Goal: Use online tool/utility: Utilize a website feature to perform a specific function

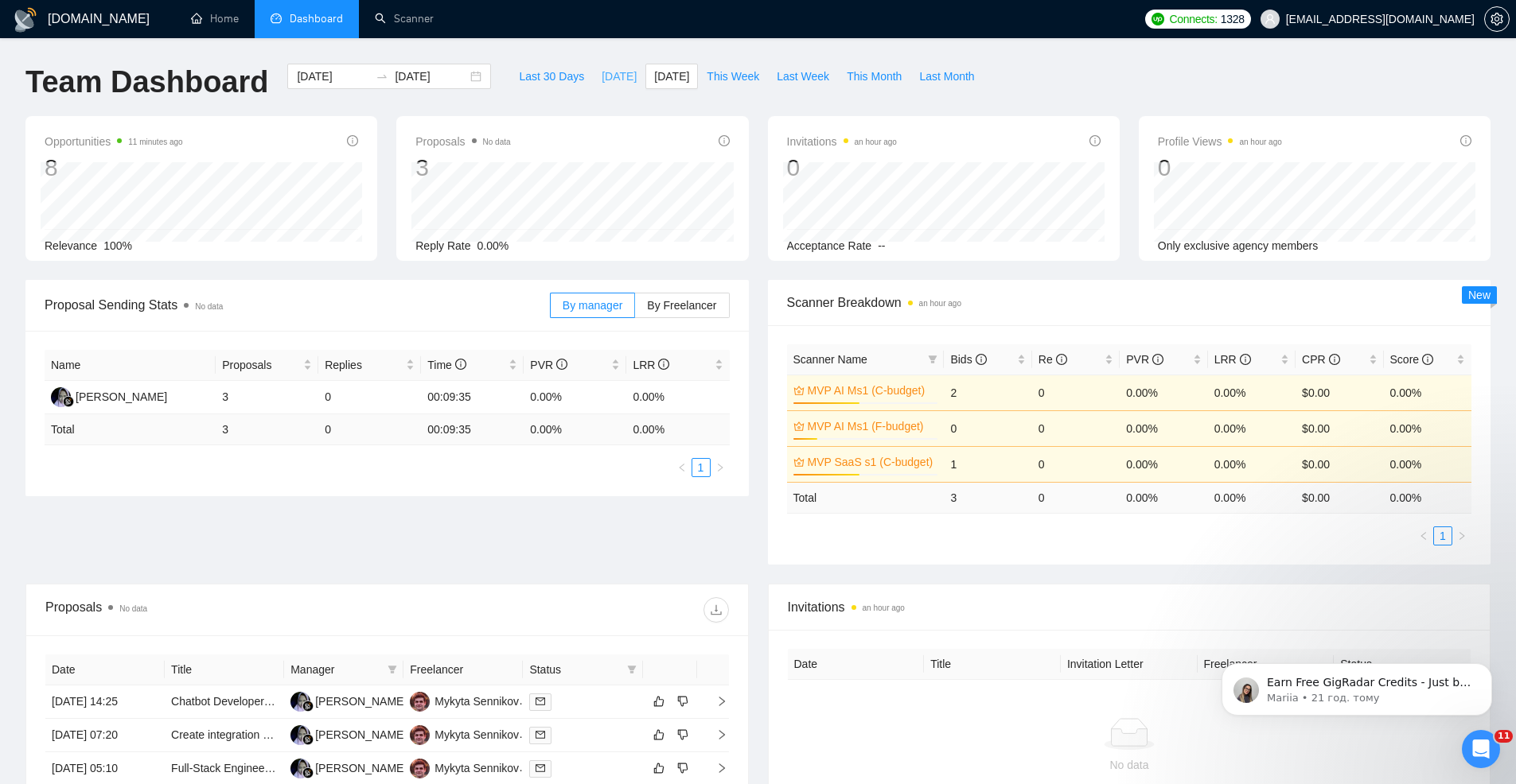
click at [622, 73] on span "[DATE]" at bounding box center [619, 76] width 35 height 17
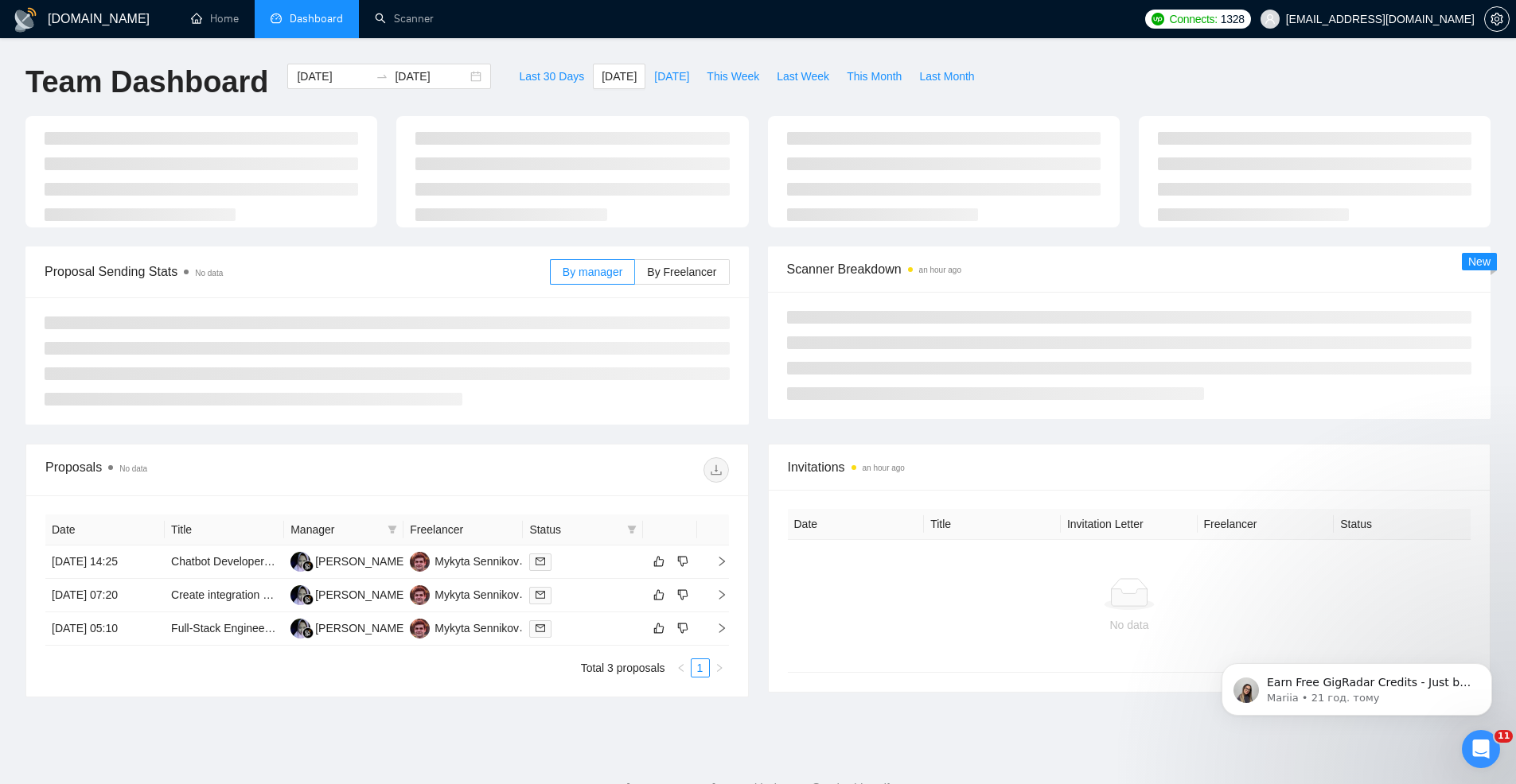
type input "2025-08-23"
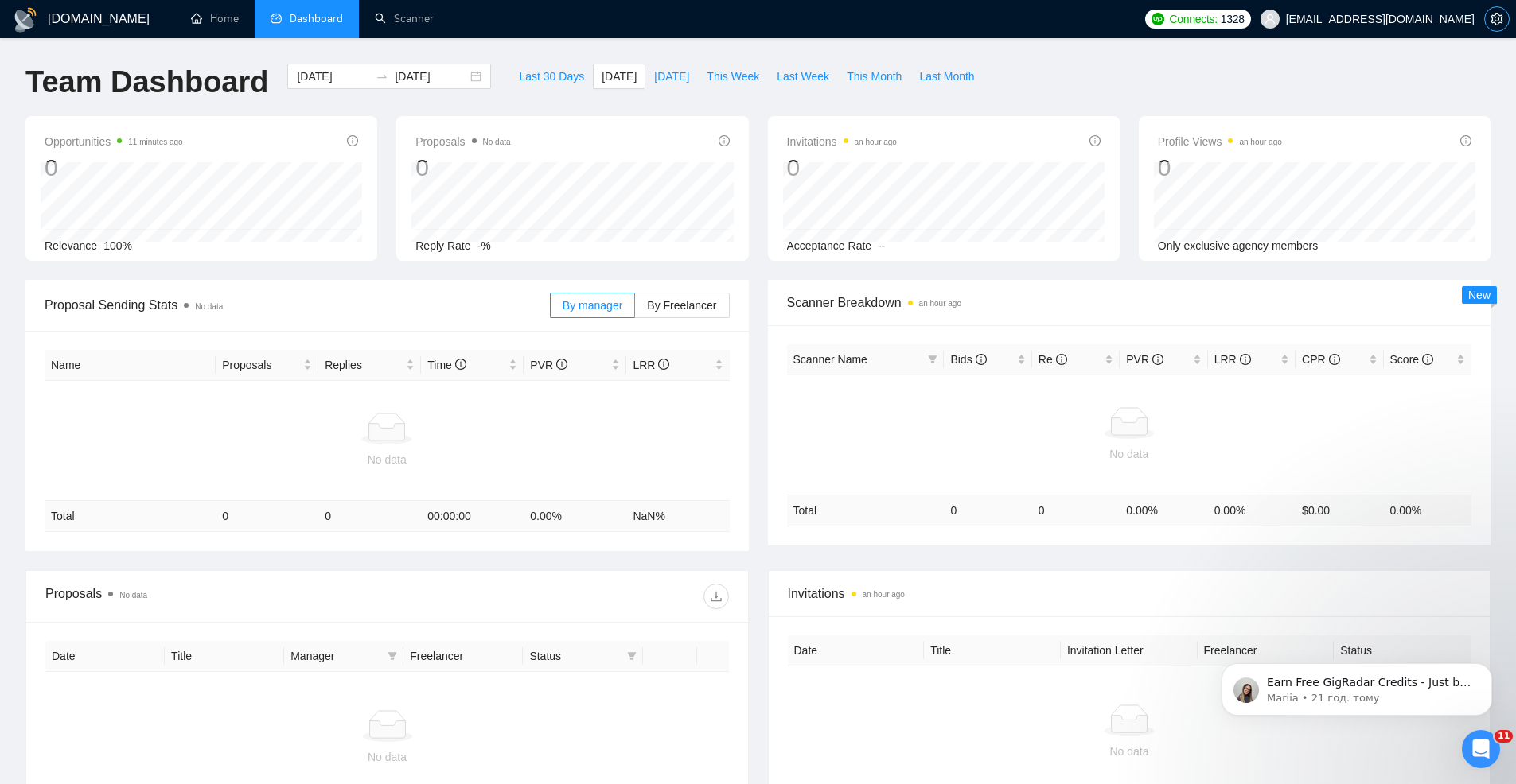
click at [1489, 20] on span "setting" at bounding box center [1497, 18] width 24 height 13
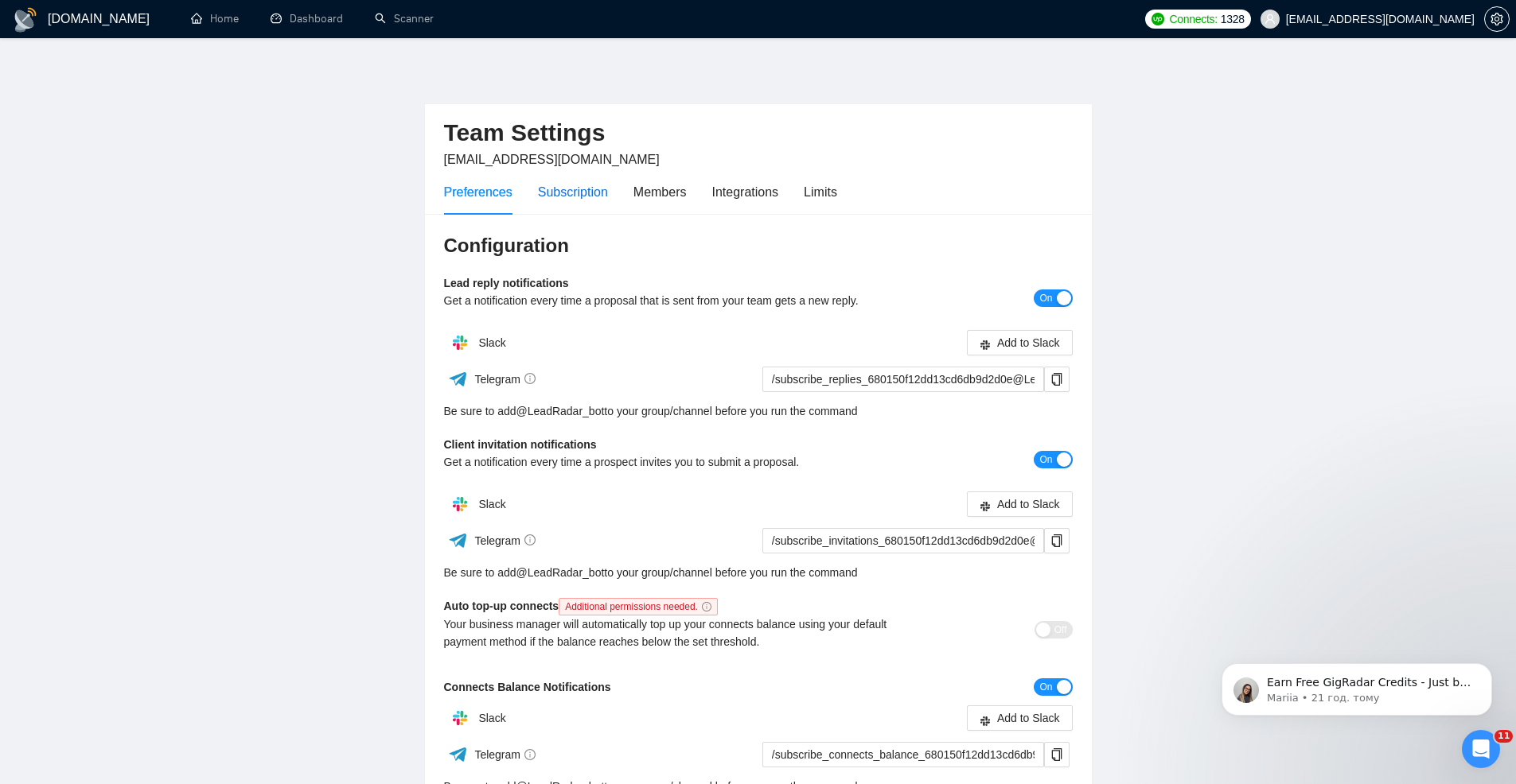
click at [573, 191] on div "Subscription" at bounding box center [572, 191] width 70 height 20
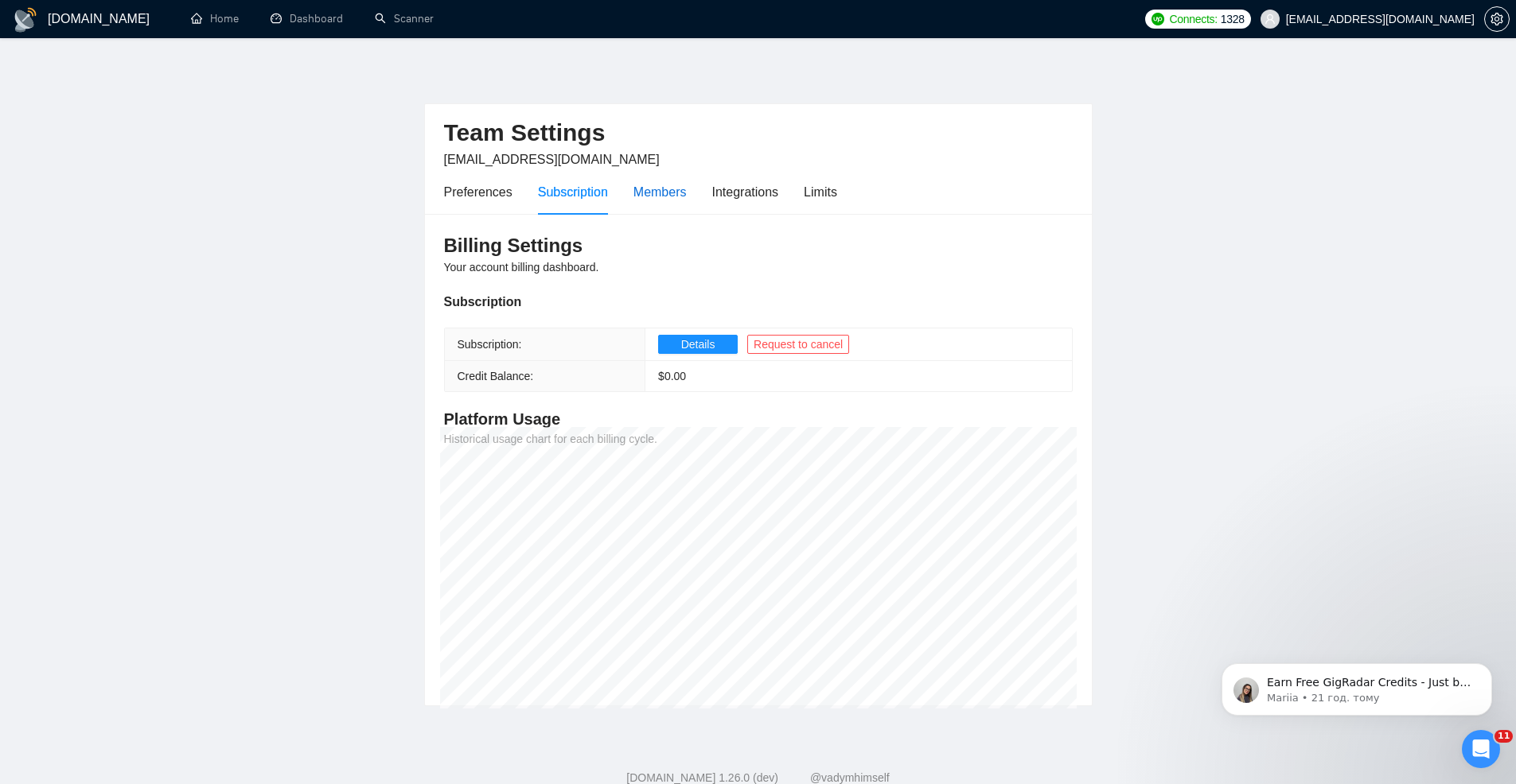
click at [667, 200] on div "Members" at bounding box center [659, 191] width 53 height 20
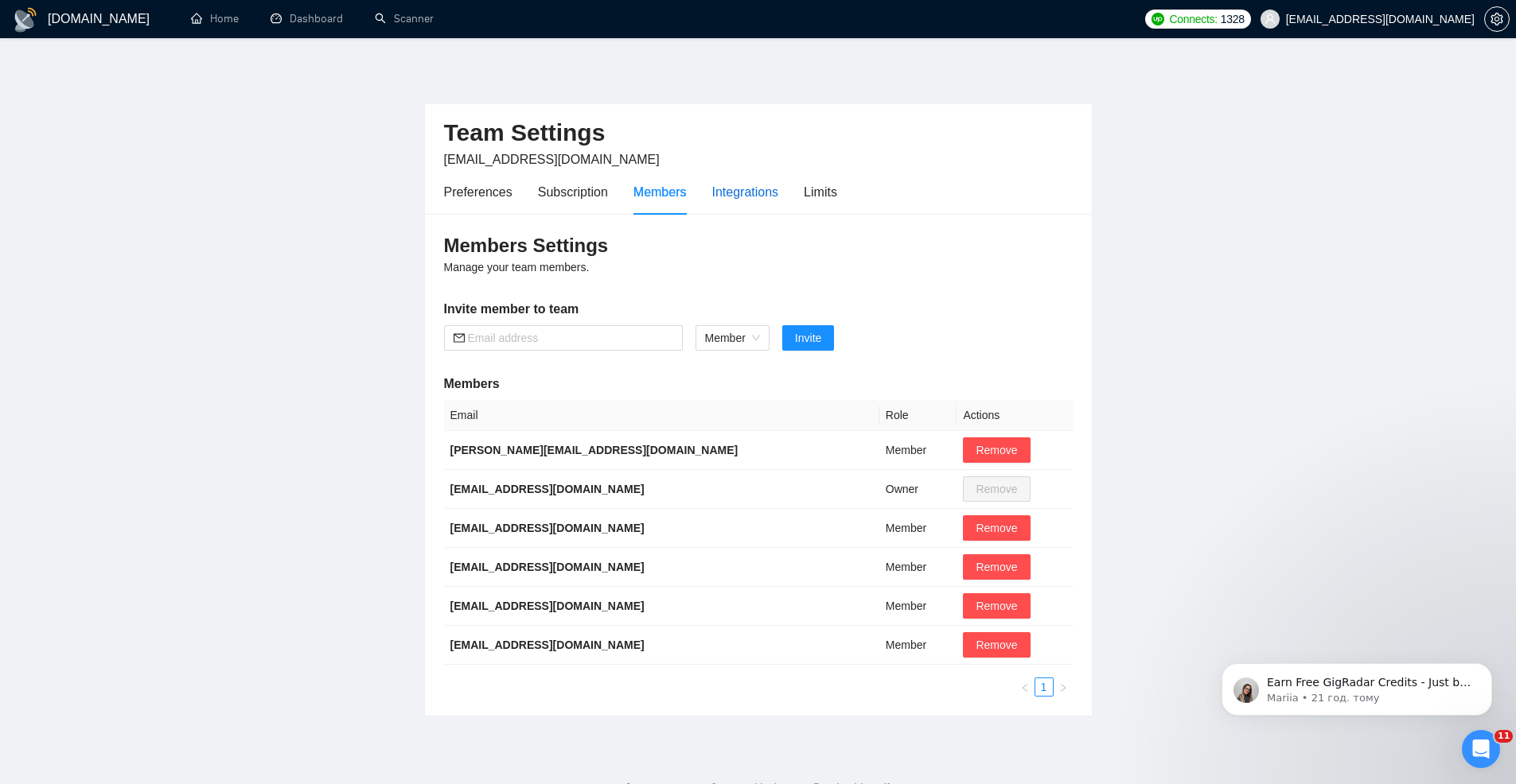
click at [743, 198] on div "Integrations" at bounding box center [745, 191] width 67 height 20
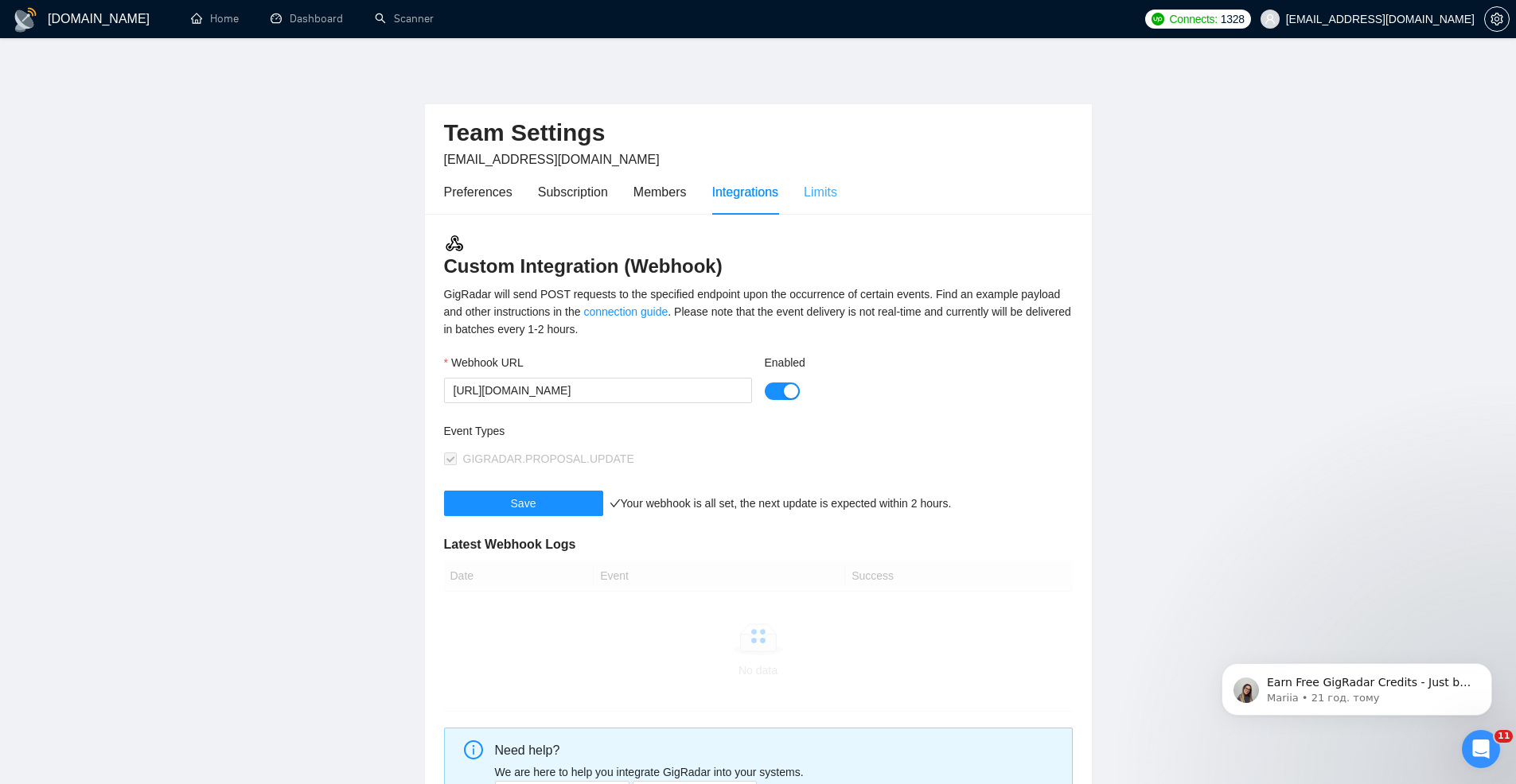
click at [832, 205] on div "Limits" at bounding box center [820, 191] width 34 height 45
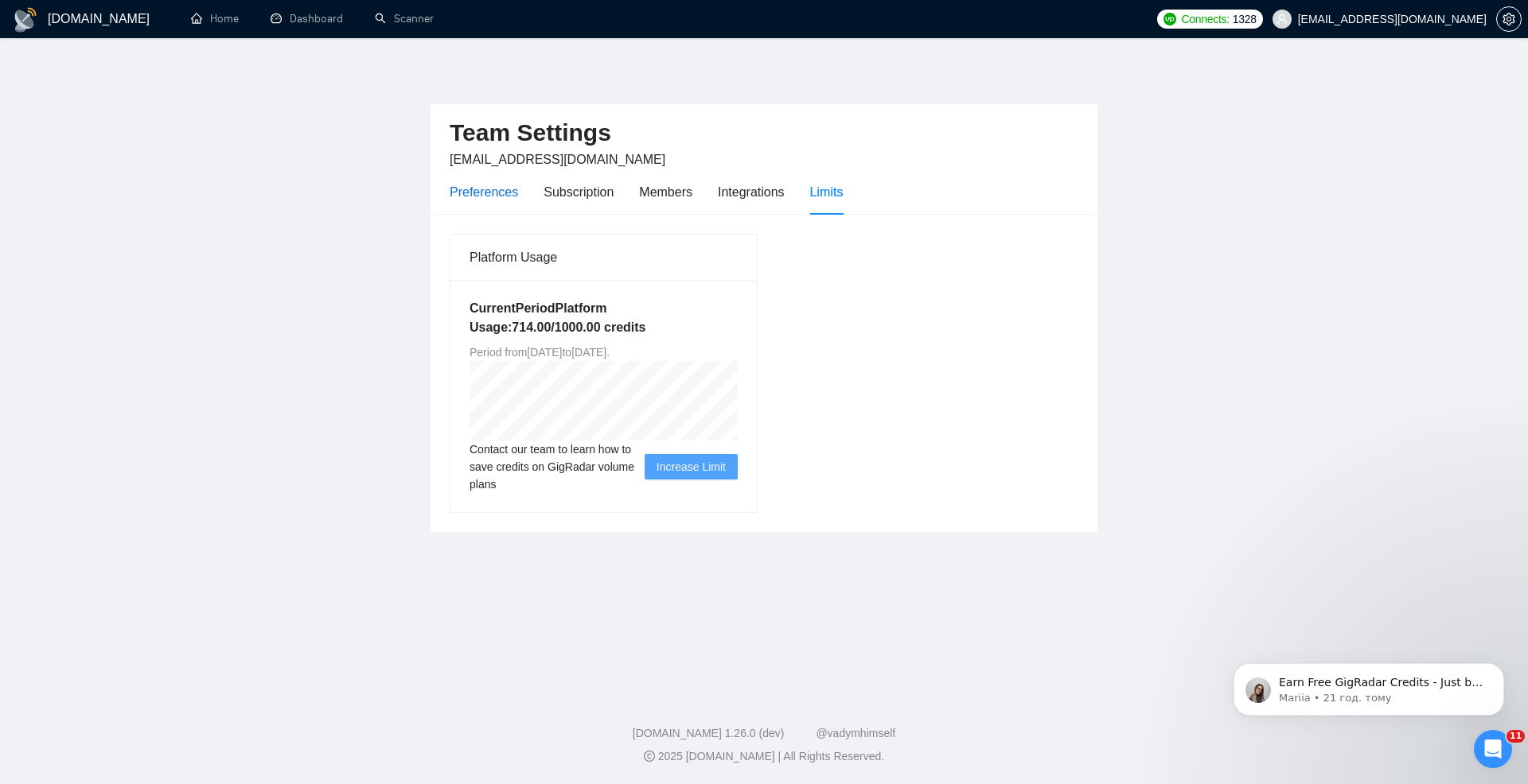
click at [504, 190] on div "Preferences" at bounding box center [484, 191] width 69 height 20
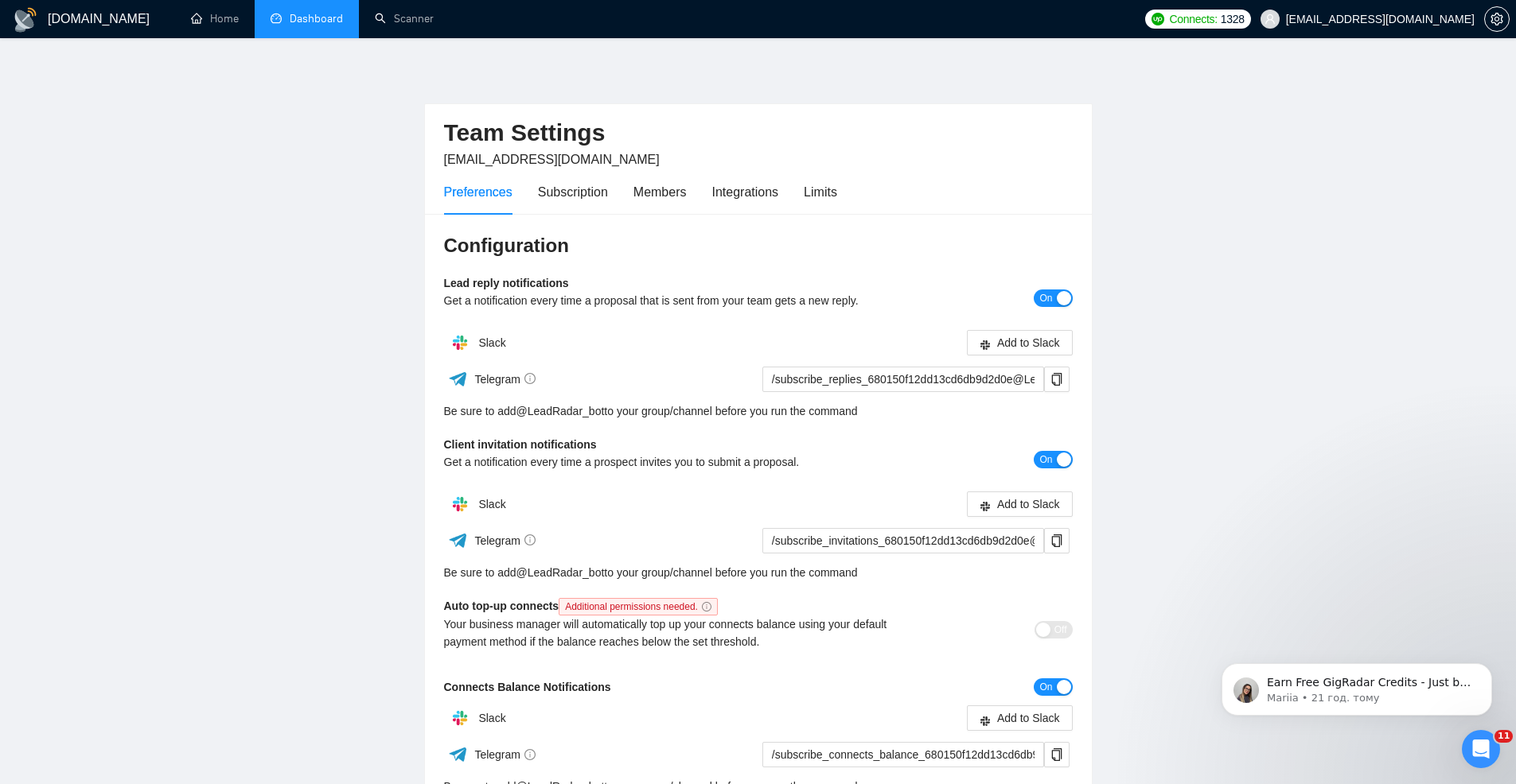
click at [291, 23] on link "Dashboard" at bounding box center [306, 18] width 73 height 14
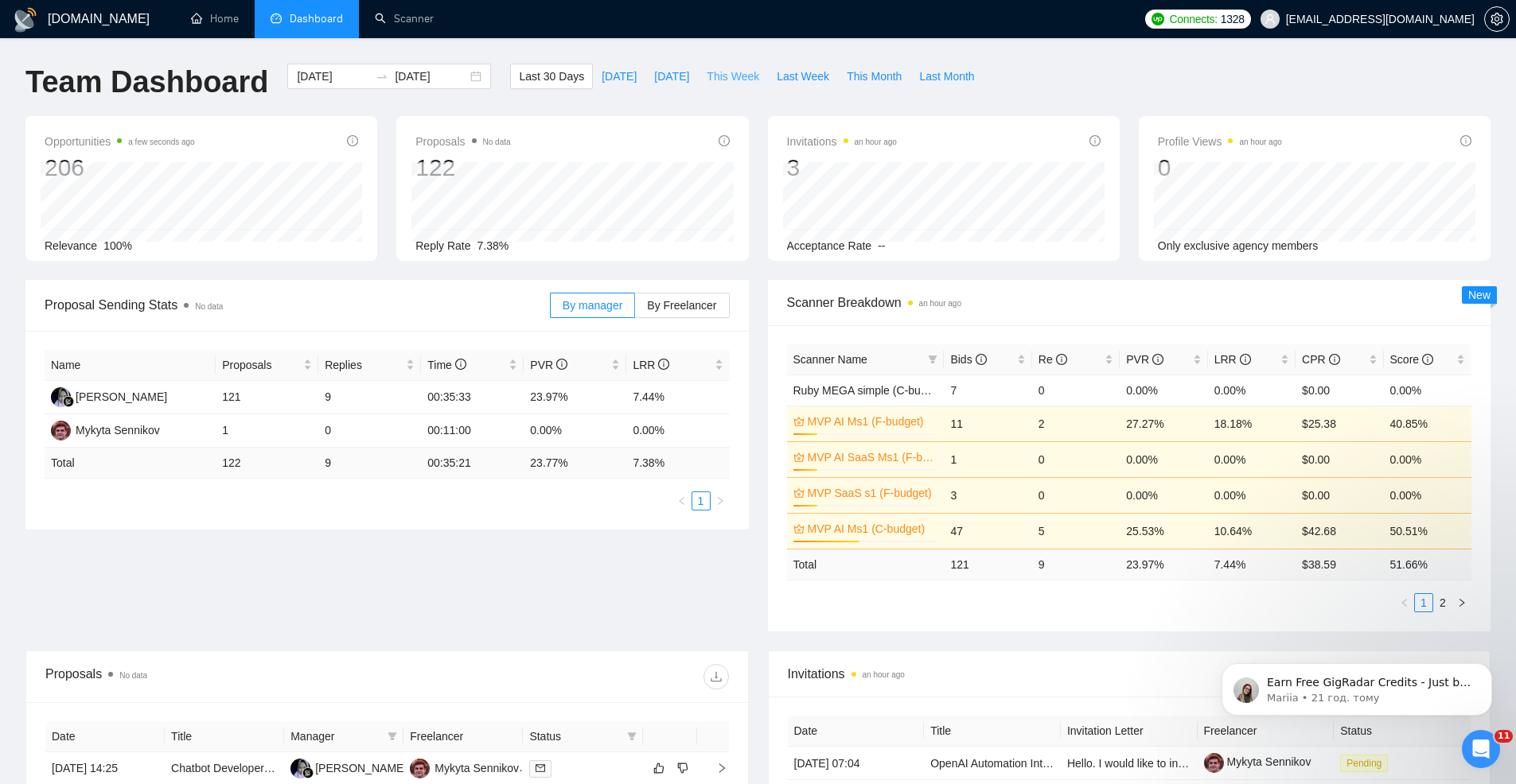
click at [739, 76] on span "This Week" at bounding box center [733, 76] width 52 height 17
type input "2025-08-18"
type input "2025-08-24"
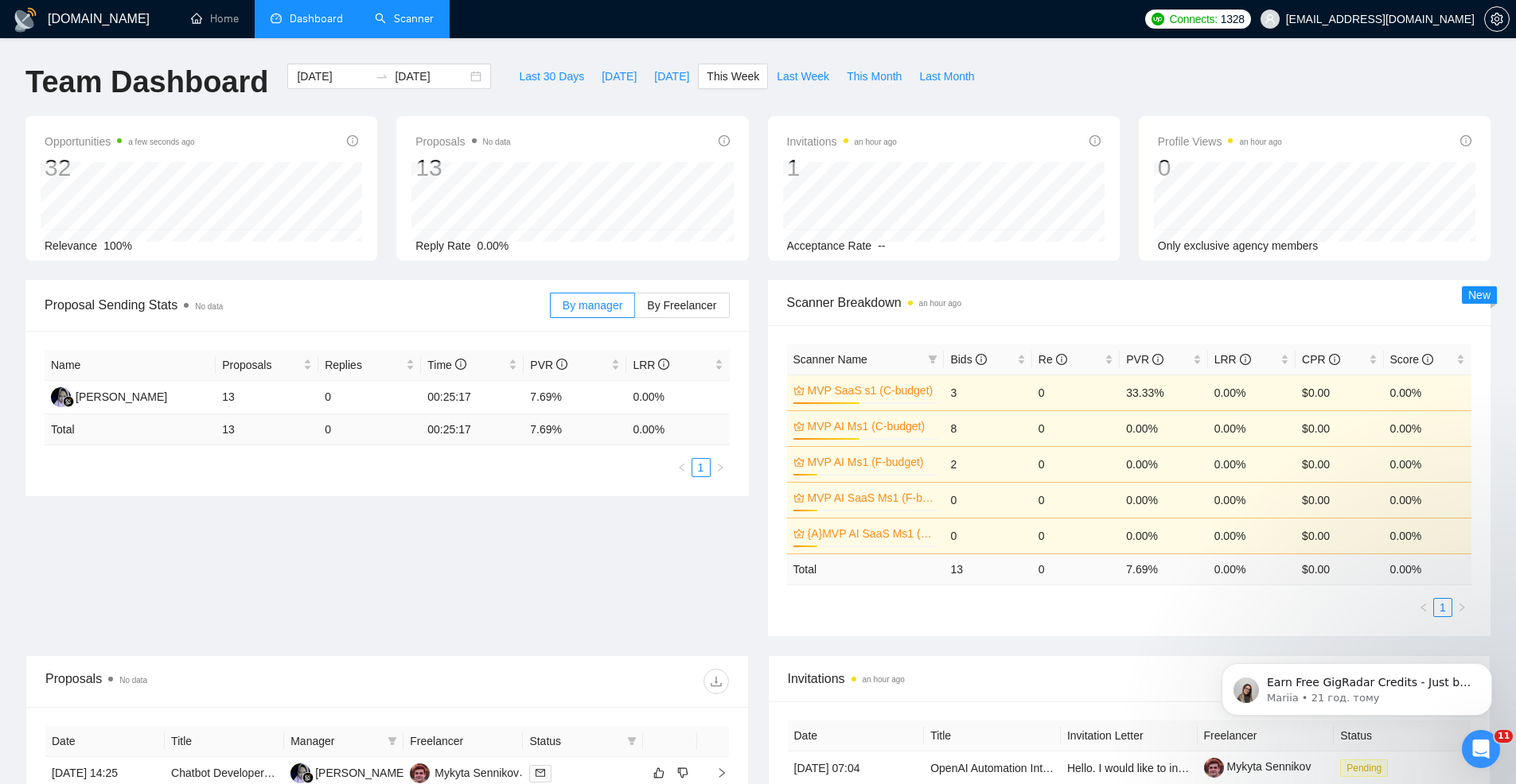
click at [375, 13] on link "Scanner" at bounding box center [404, 18] width 59 height 14
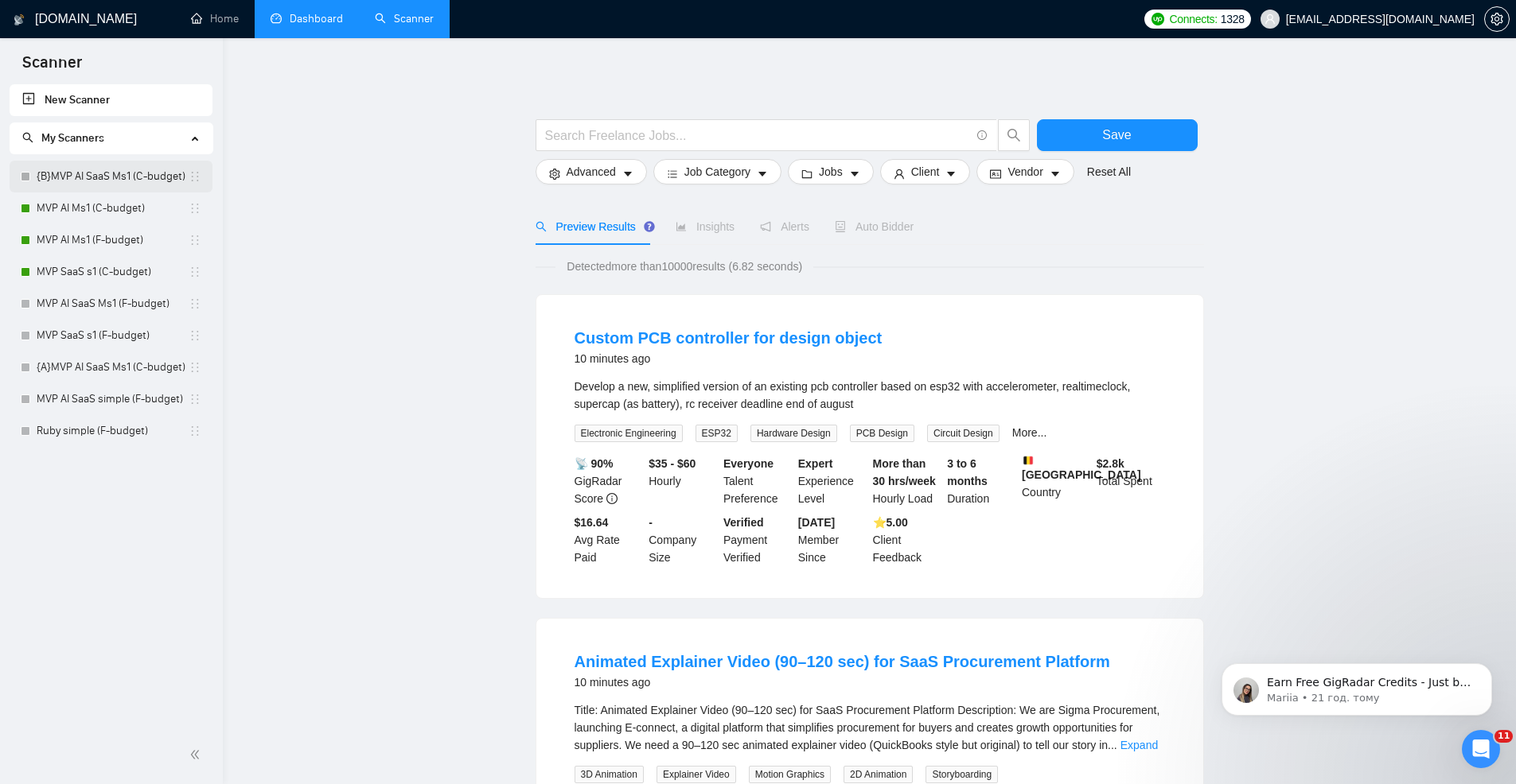
click at [77, 184] on link "{B}MVP AI SaaS Ms1 (C-budget)" at bounding box center [112, 176] width 152 height 32
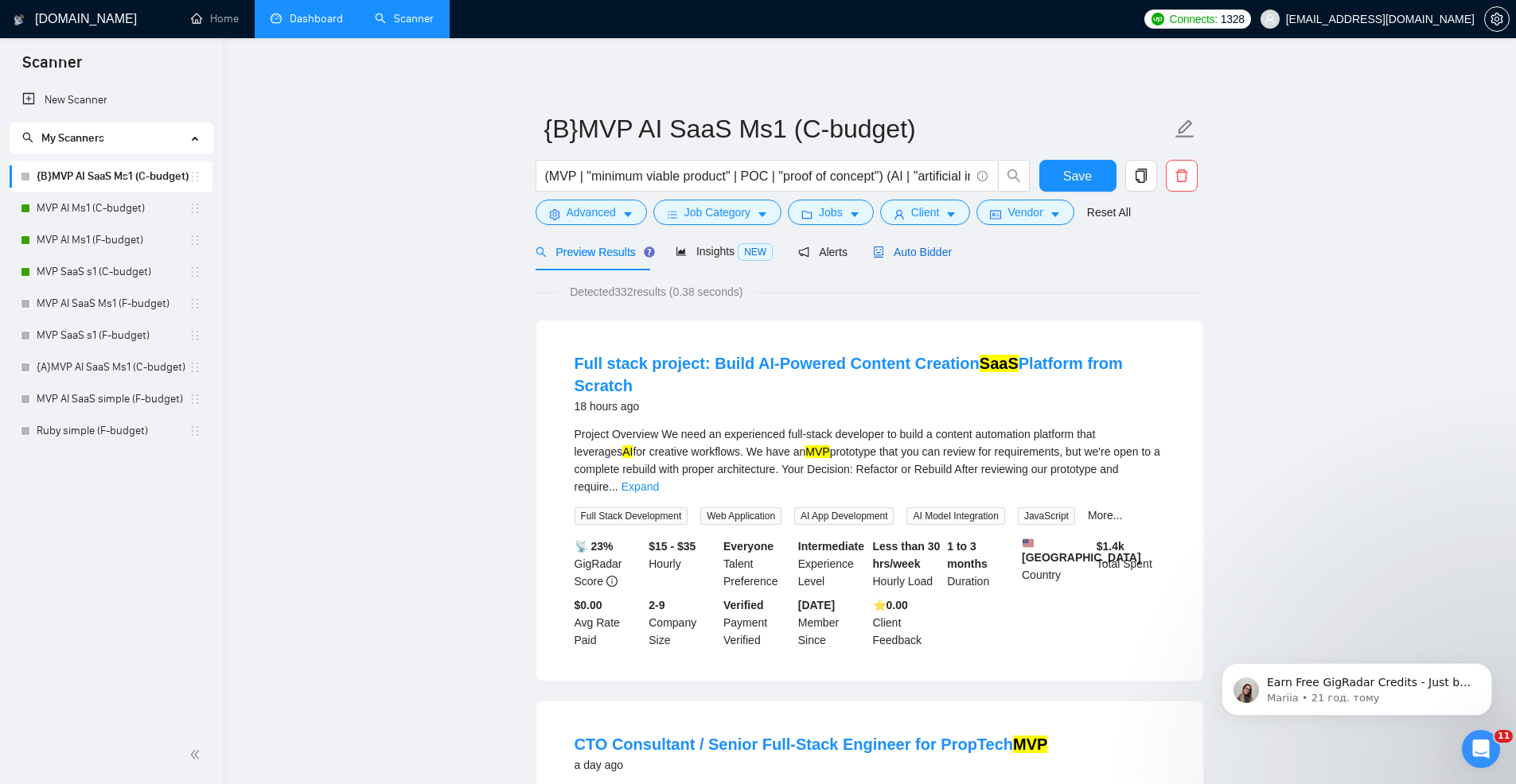
click at [888, 255] on span "Auto Bidder" at bounding box center [912, 251] width 78 height 13
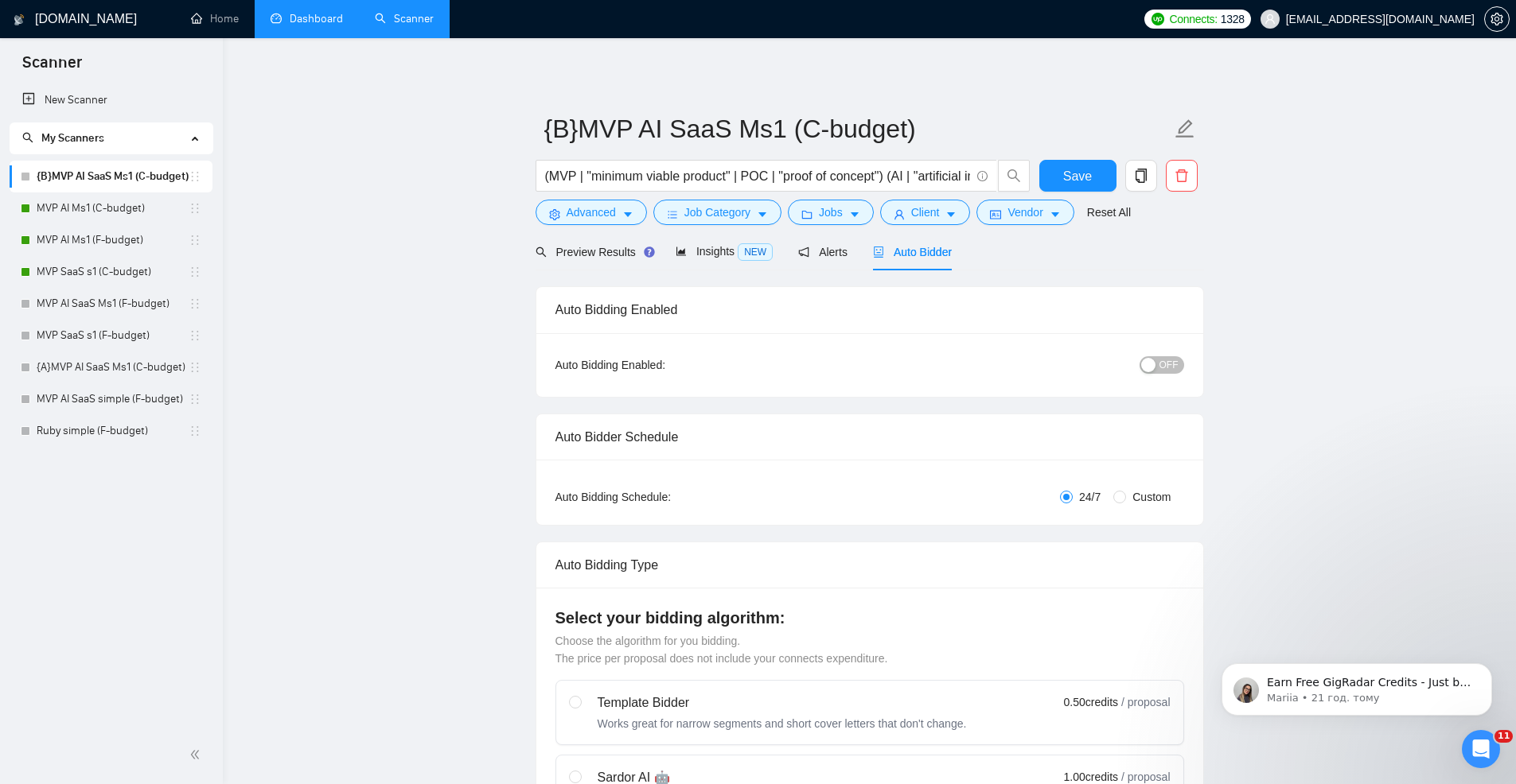
radio input "false"
radio input "true"
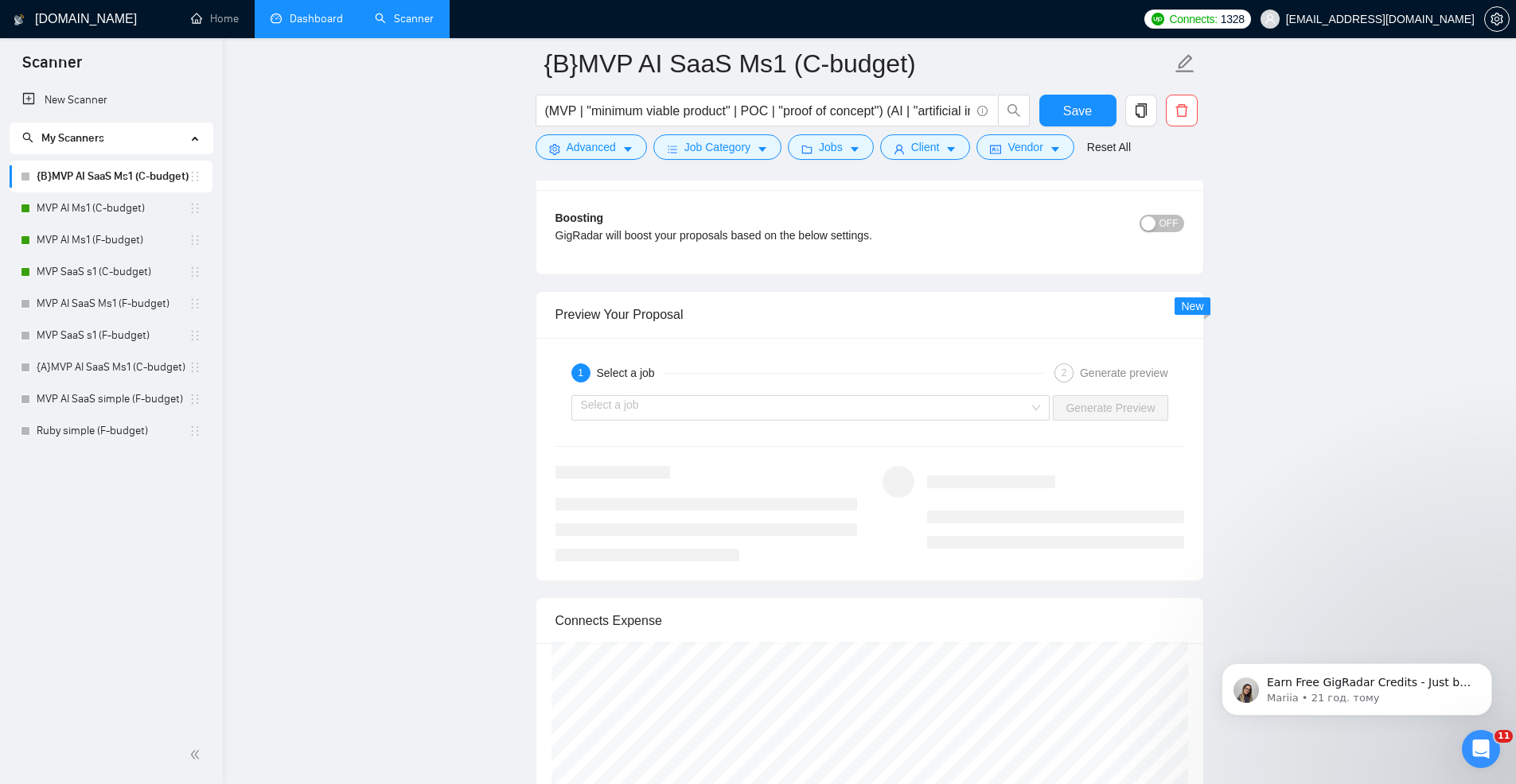
scroll to position [3123, 0]
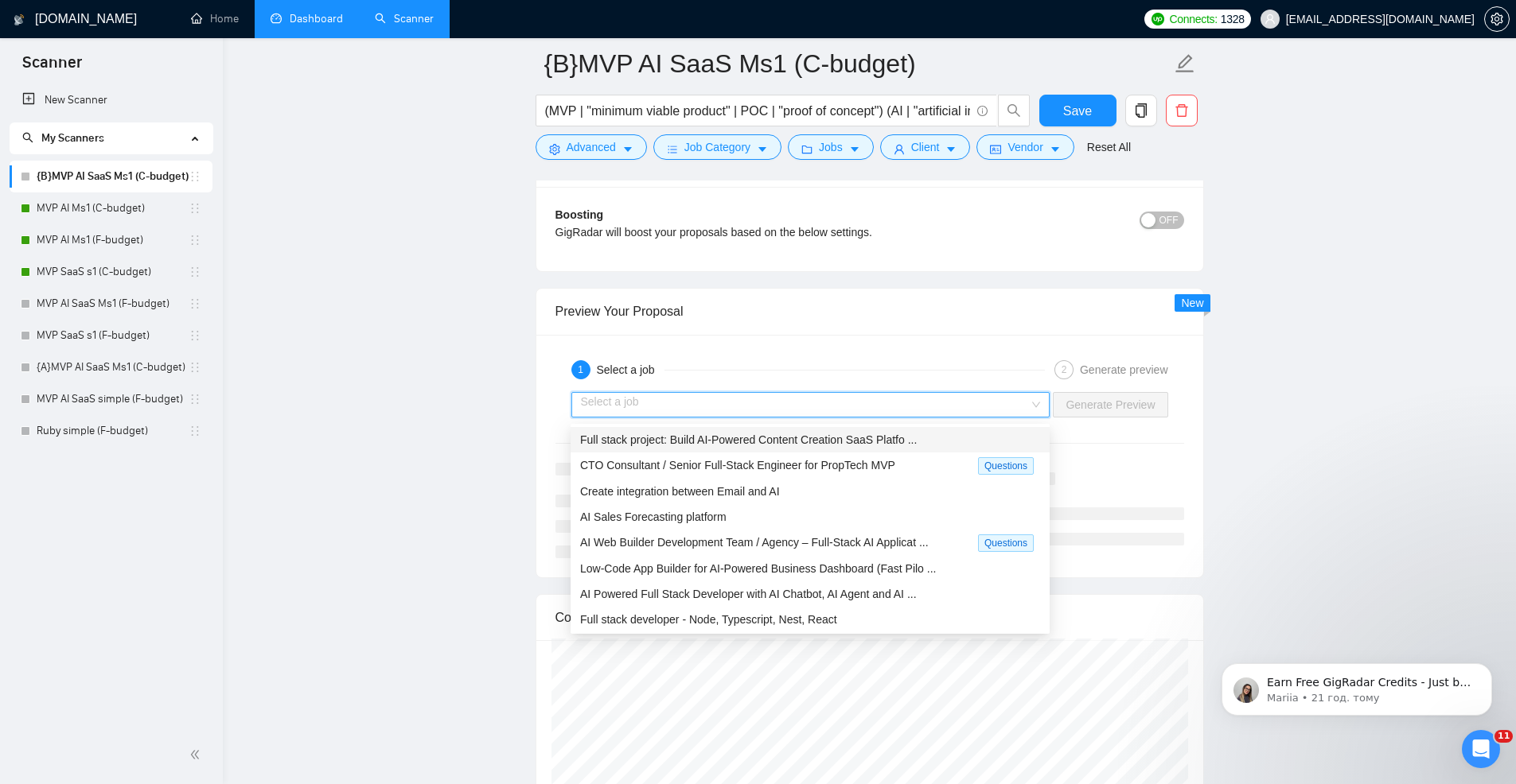
click at [775, 411] on input "search" at bounding box center [805, 405] width 449 height 24
click at [699, 446] on span "Full stack project: Build AI-Powered Content Creation SaaS Platfo ..." at bounding box center [748, 440] width 336 height 13
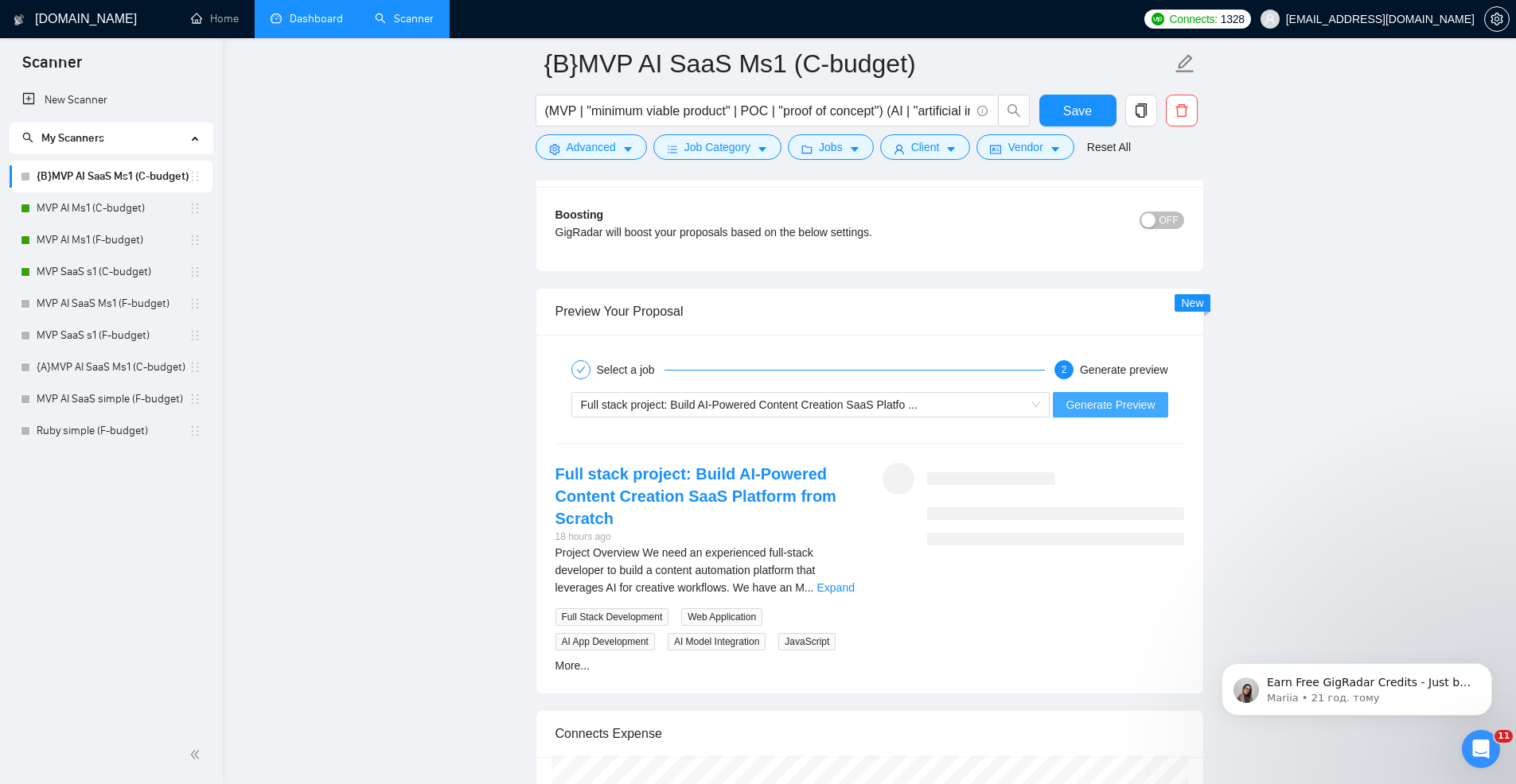
click at [1123, 408] on span "Generate Preview" at bounding box center [1110, 405] width 89 height 17
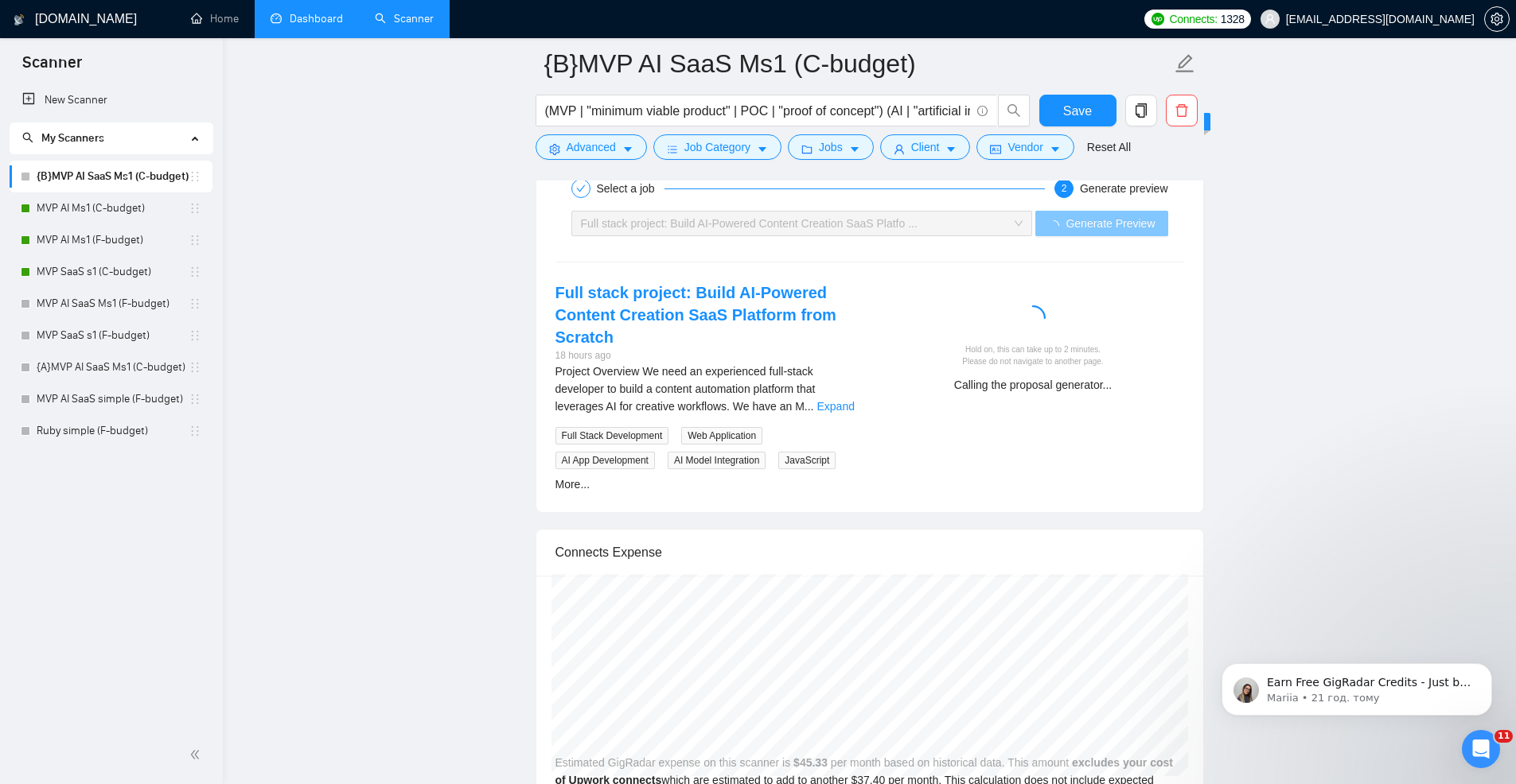
scroll to position [3364, 0]
